Goal: Information Seeking & Learning: Learn about a topic

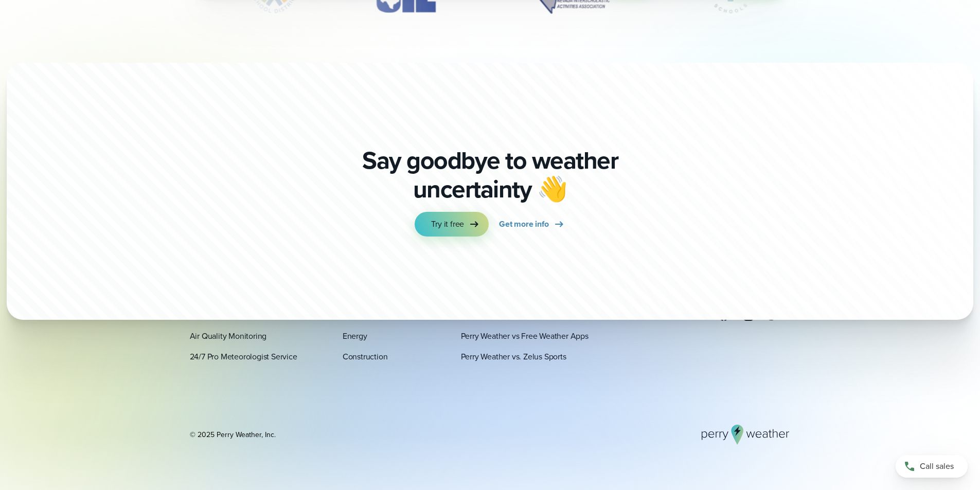
scroll to position [3549, 0]
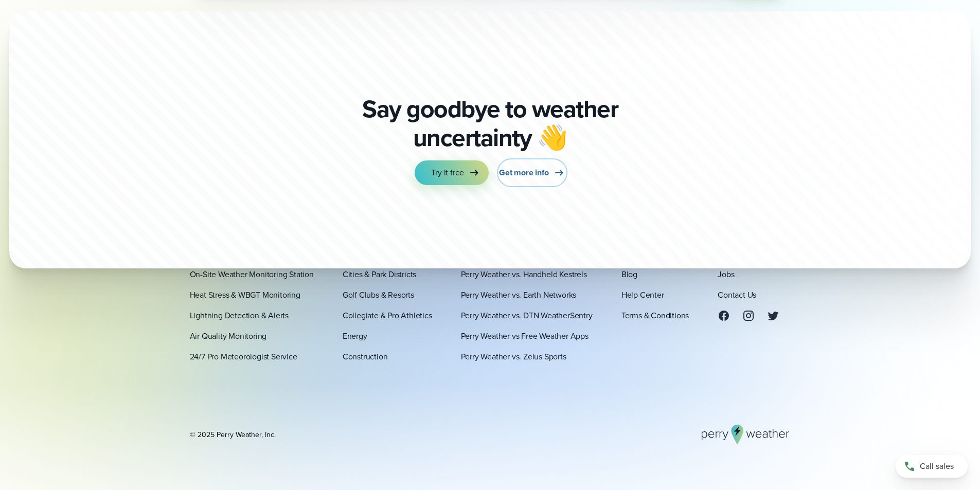
click at [536, 171] on span "Get more info" at bounding box center [523, 173] width 49 height 12
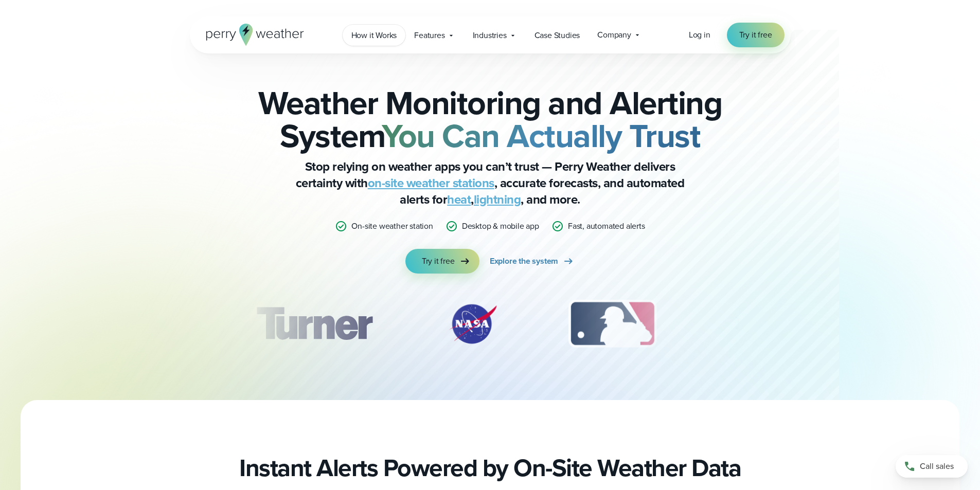
click at [374, 37] on span "How it Works" at bounding box center [374, 35] width 46 height 12
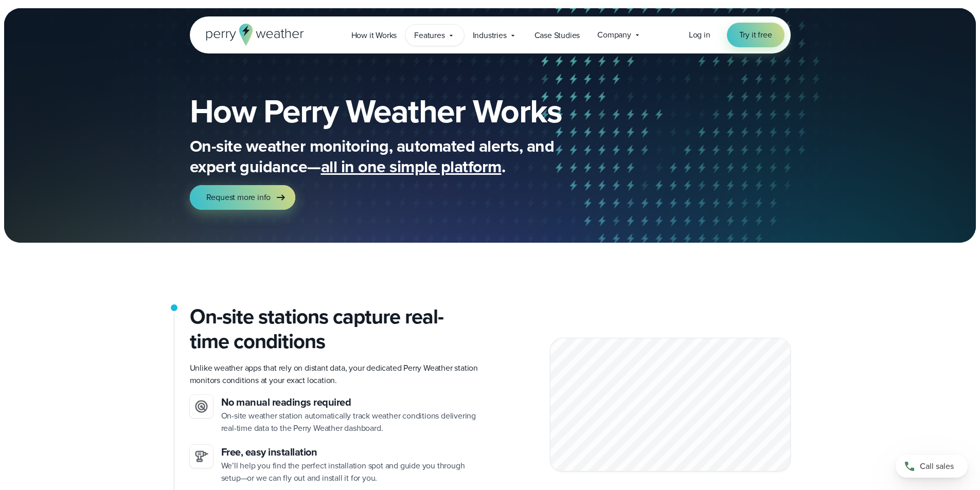
click at [454, 34] on icon at bounding box center [451, 35] width 8 height 8
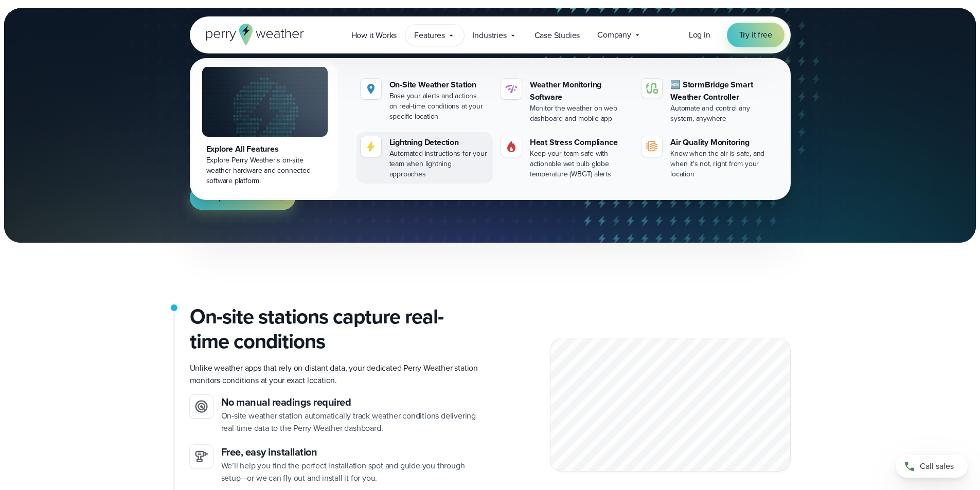
click at [427, 140] on div "Lightning Detection" at bounding box center [438, 142] width 99 height 12
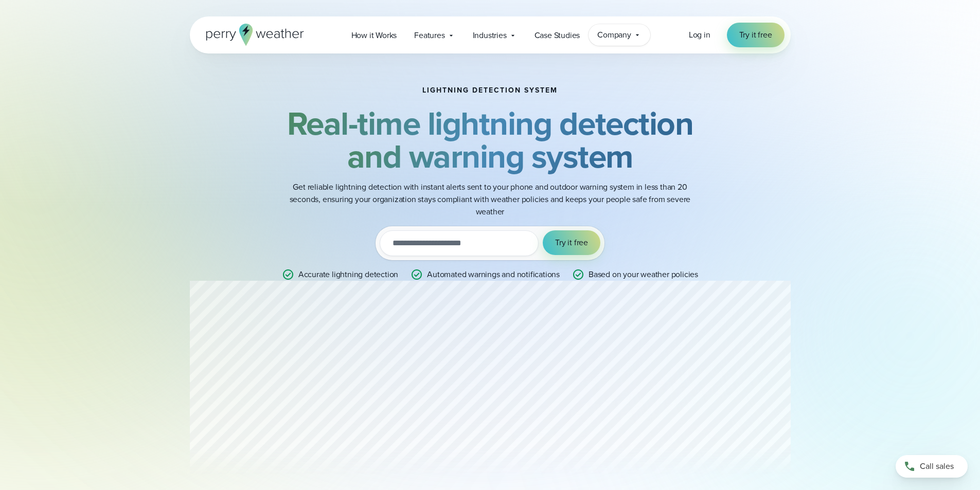
click at [622, 35] on span "Company" at bounding box center [614, 35] width 34 height 12
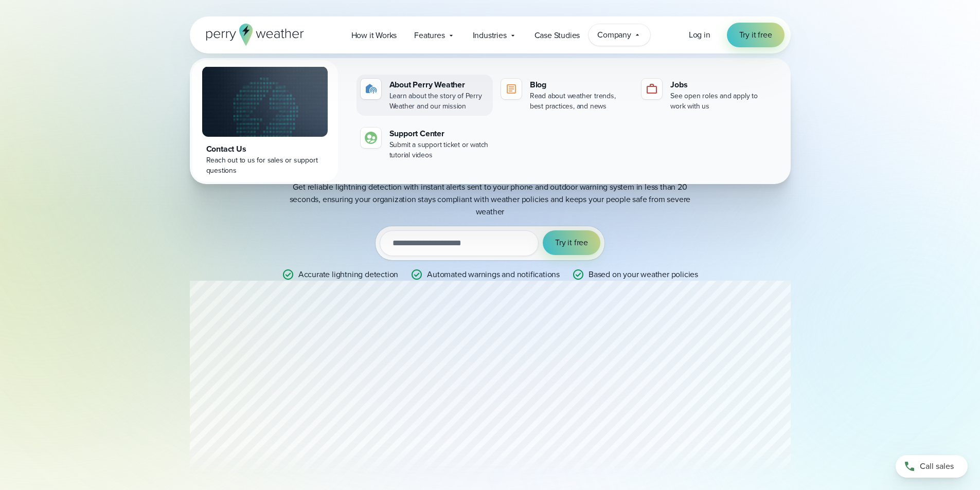
click at [450, 88] on div "About Perry Weather" at bounding box center [438, 85] width 99 height 12
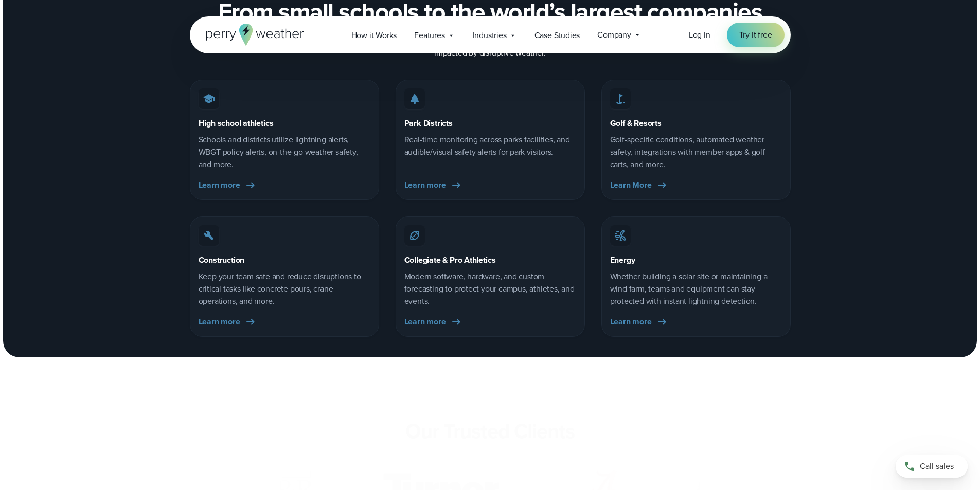
scroll to position [1749, 0]
